Goal: Navigation & Orientation: Find specific page/section

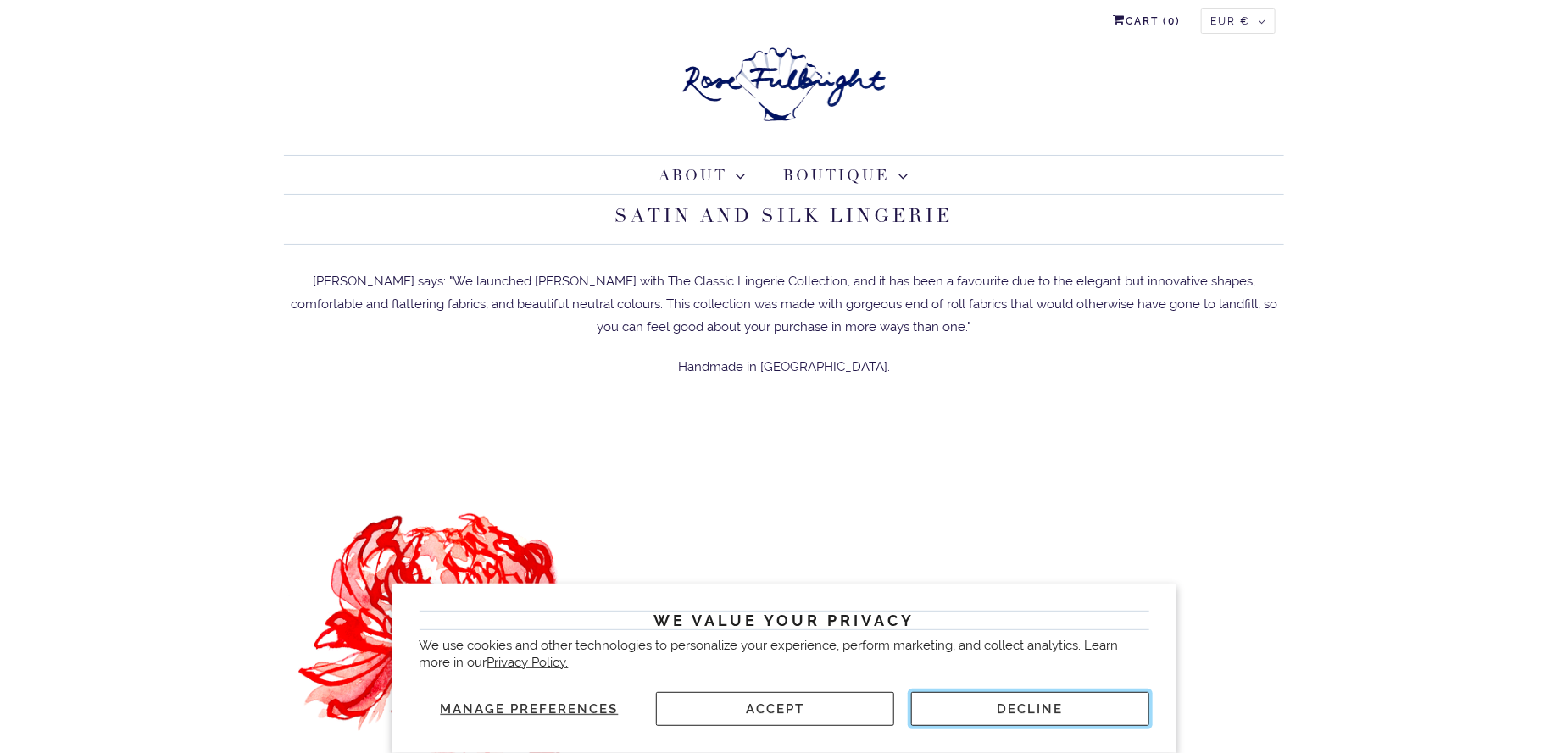
click at [970, 713] on button "Decline" at bounding box center [1030, 709] width 238 height 34
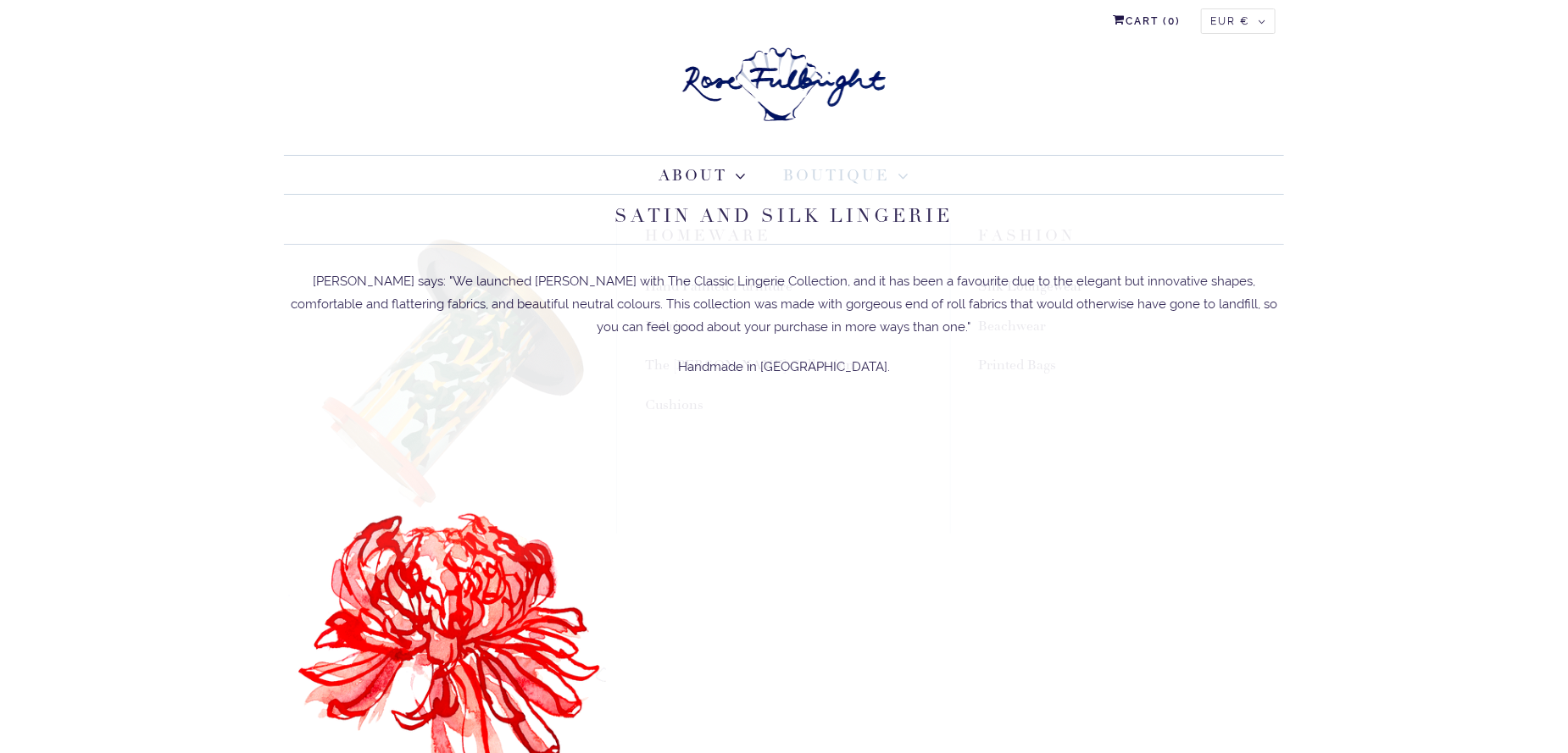
click at [858, 175] on link "Boutique" at bounding box center [846, 176] width 125 height 23
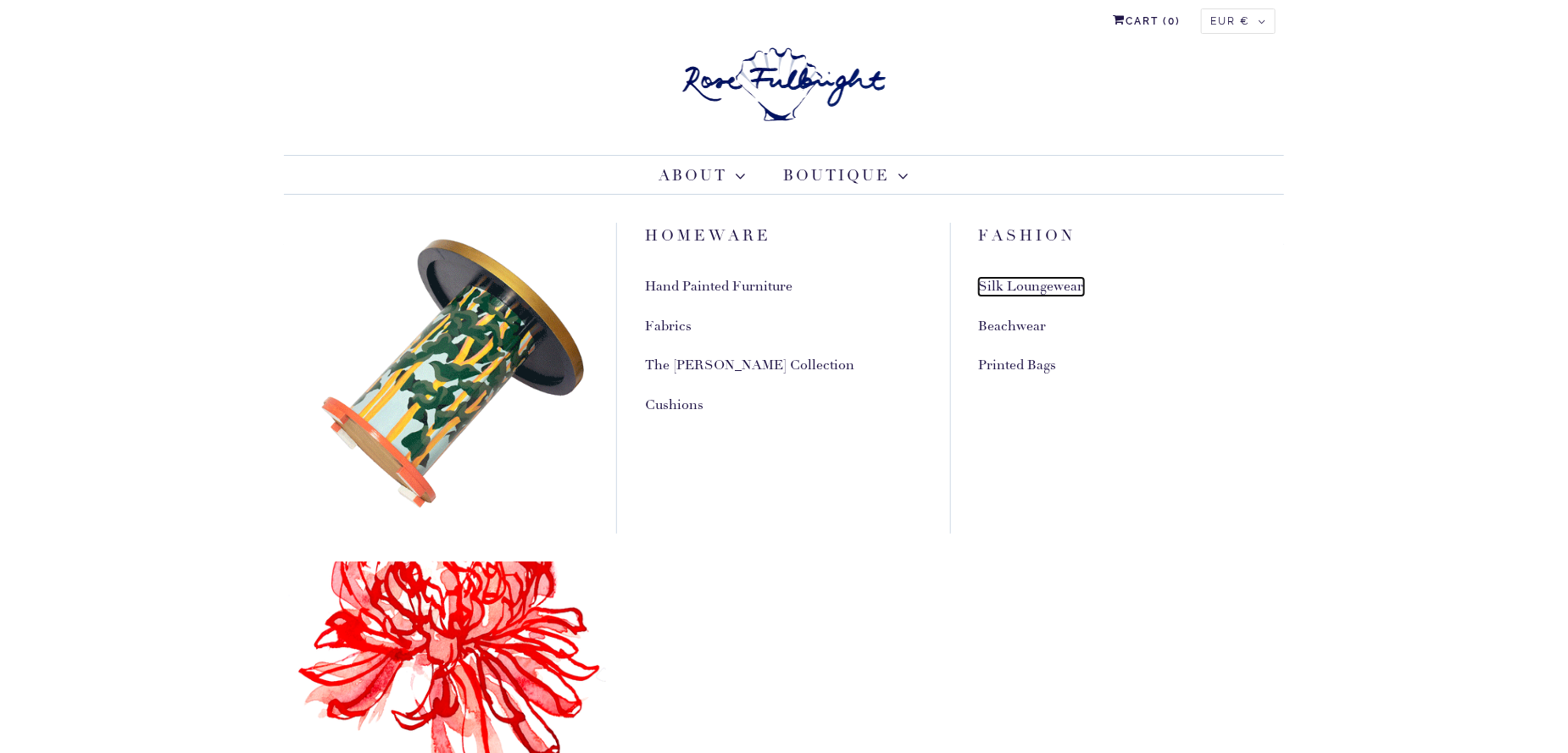
click at [1011, 283] on link "Silk Loungewear" at bounding box center [1031, 287] width 105 height 18
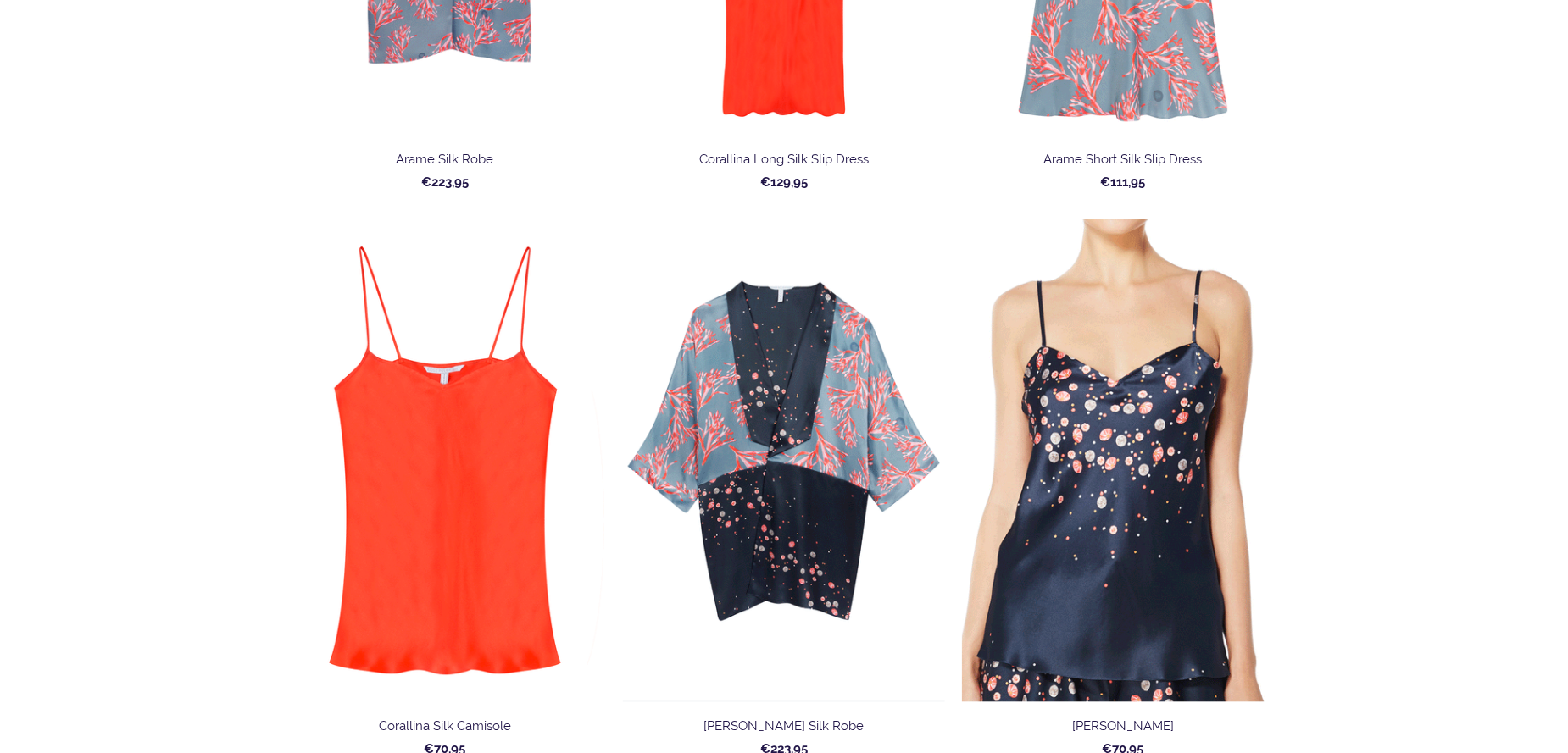
scroll to position [678, 0]
